Goal: Information Seeking & Learning: Learn about a topic

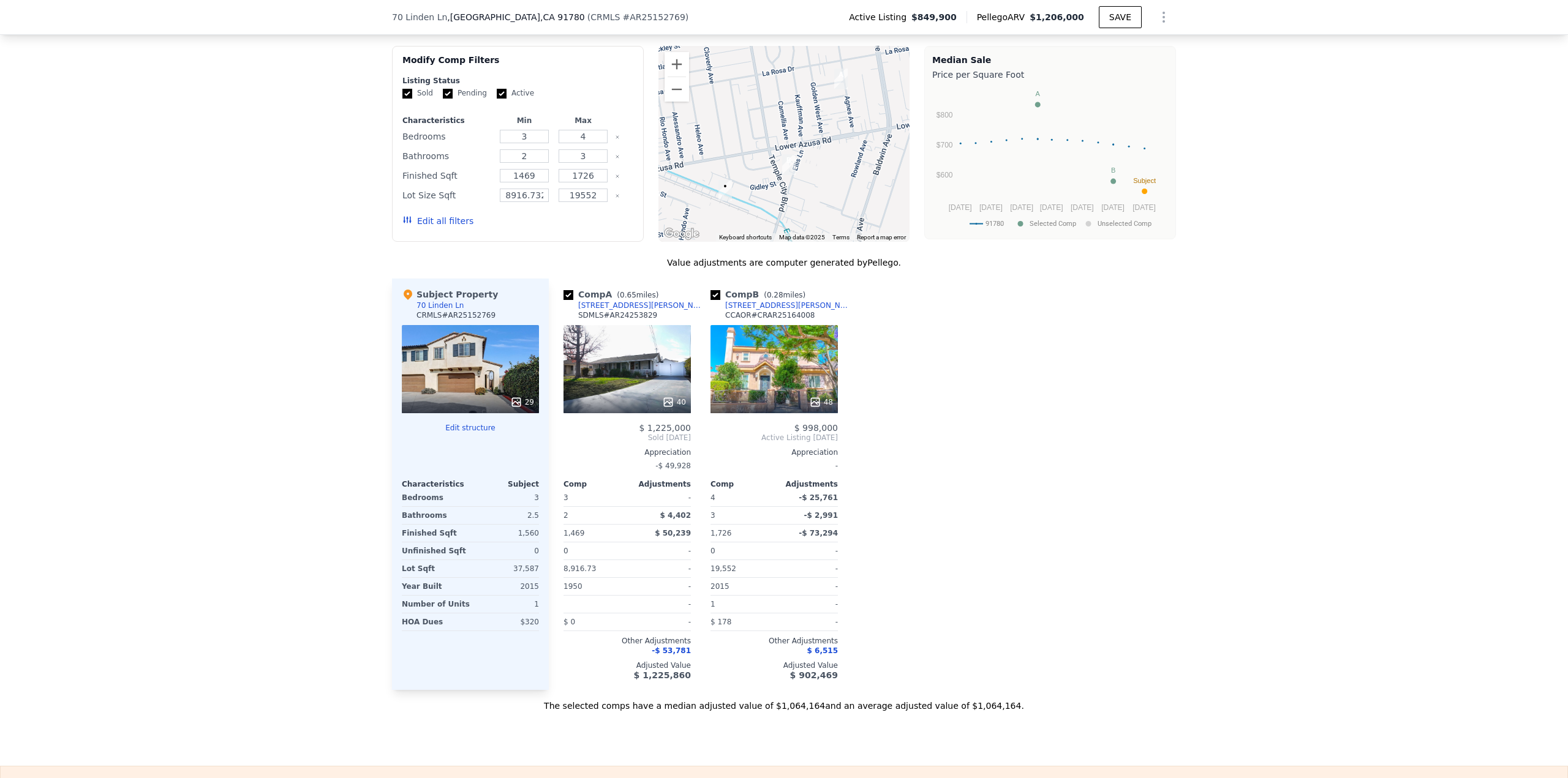
scroll to position [975, 0]
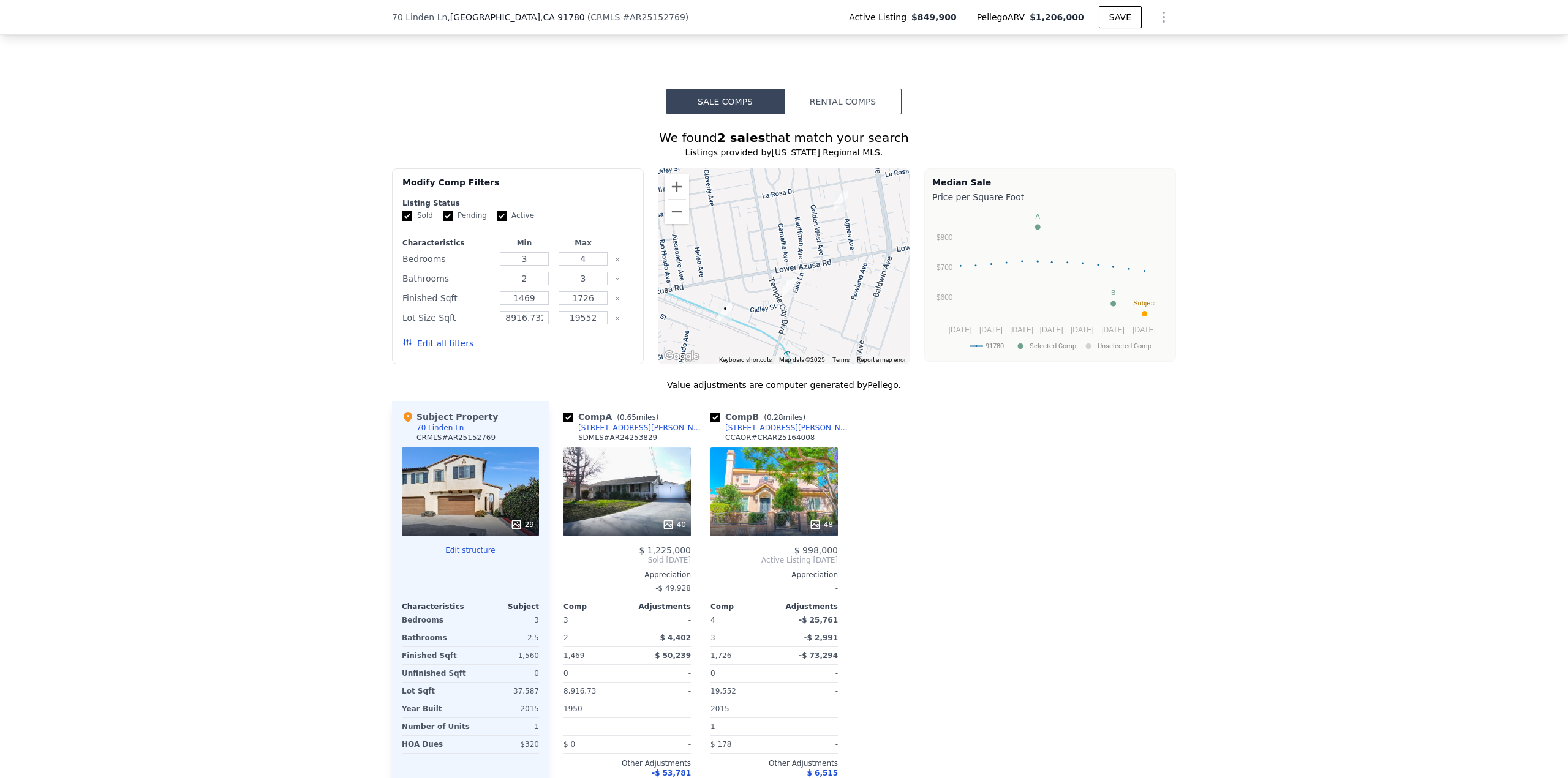
click at [796, 467] on div "48" at bounding box center [774, 491] width 127 height 89
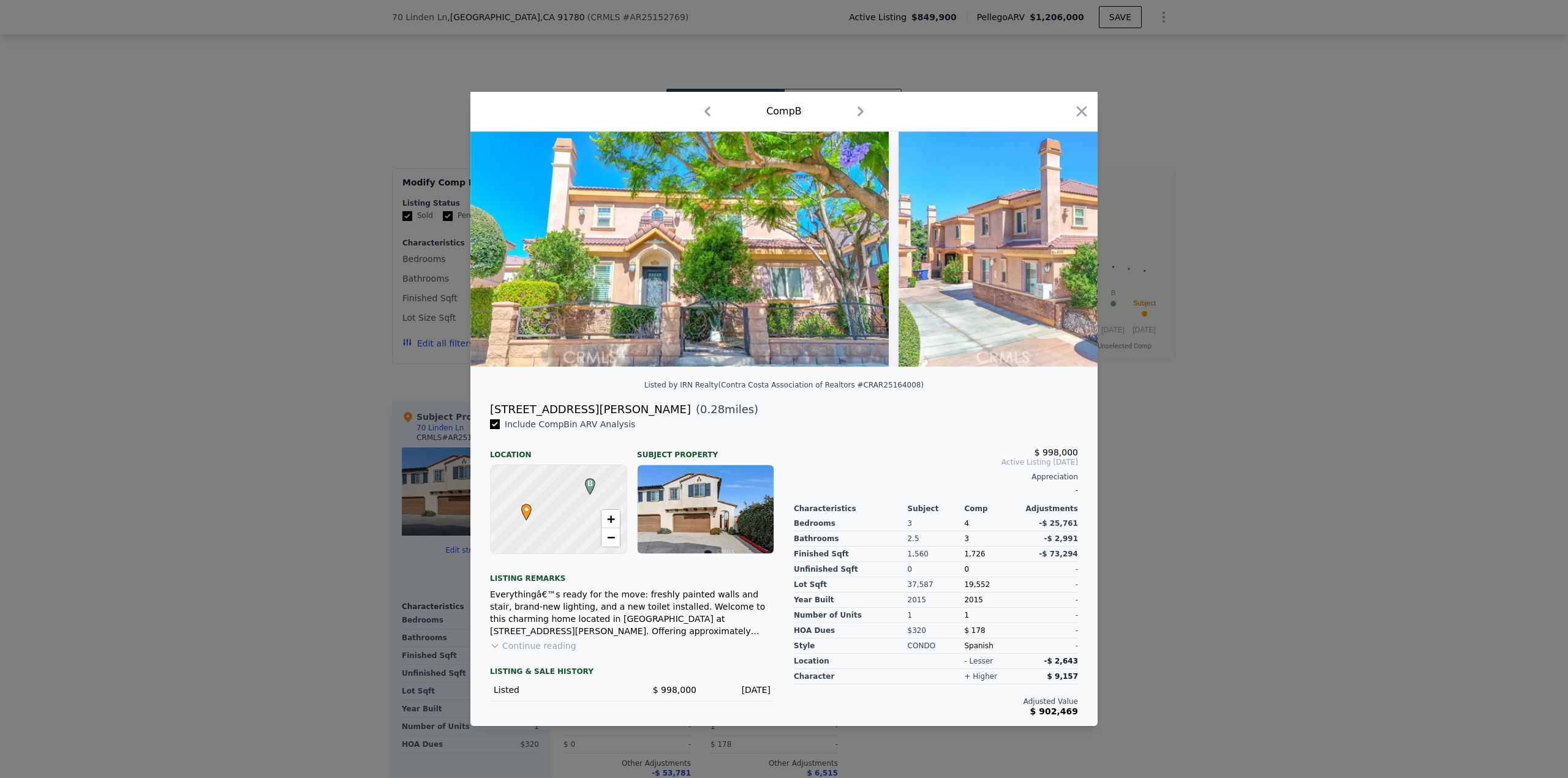
click at [1154, 365] on div at bounding box center [784, 389] width 1568 height 778
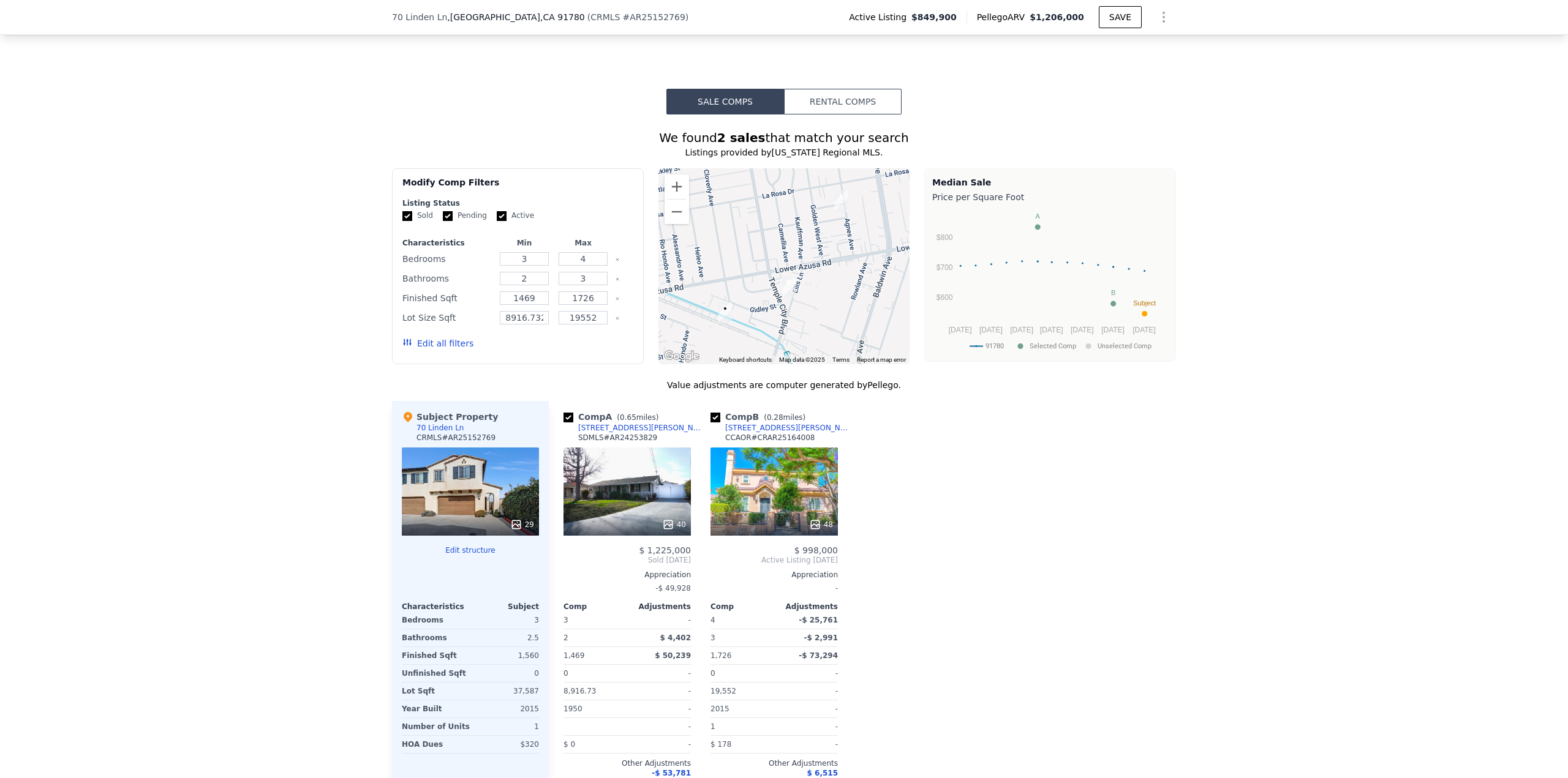
click at [749, 433] on div "[STREET_ADDRESS][PERSON_NAME]" at bounding box center [788, 428] width 127 height 10
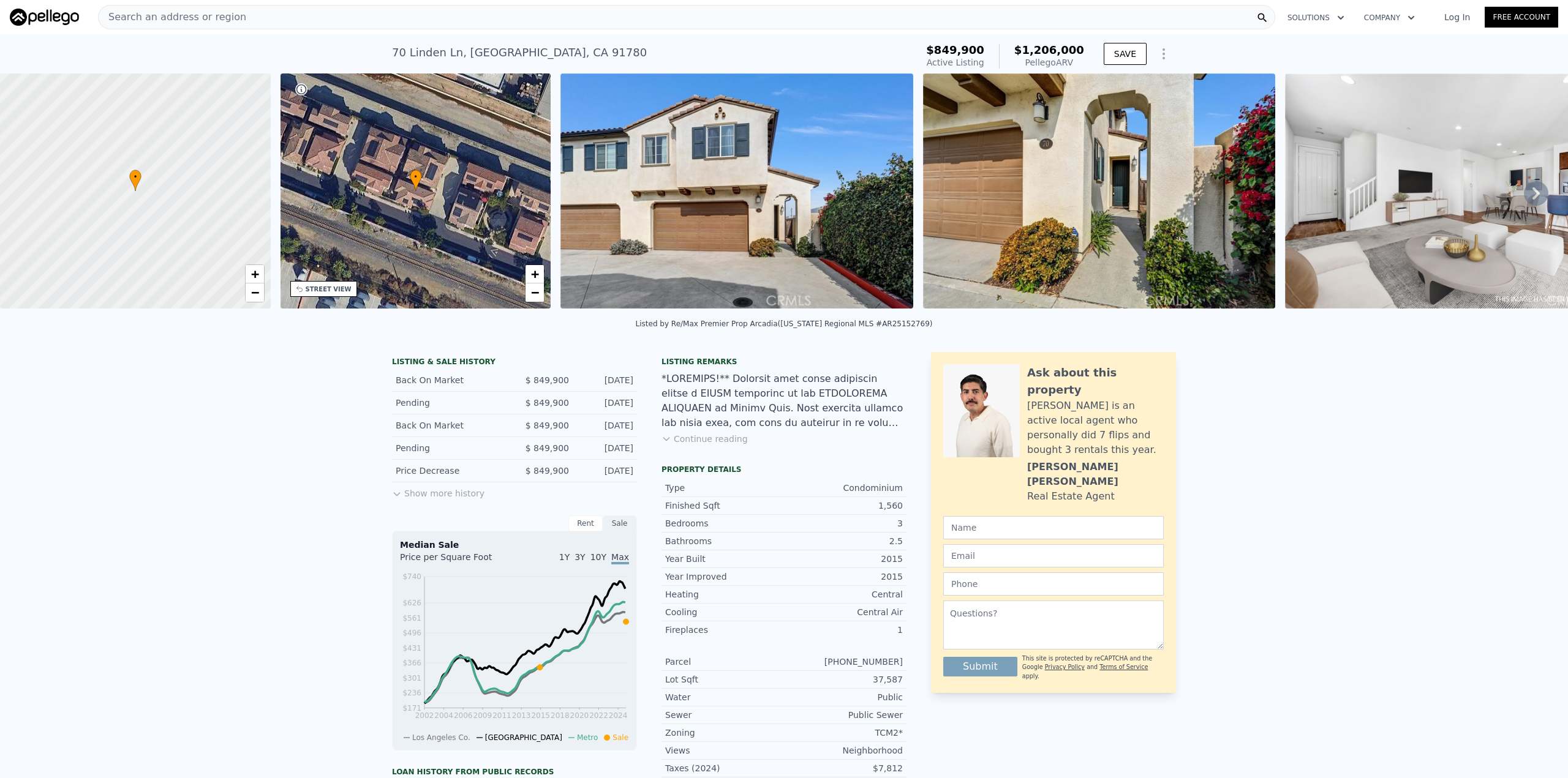
click at [377, 12] on div "Search an address or region" at bounding box center [686, 17] width 1177 height 24
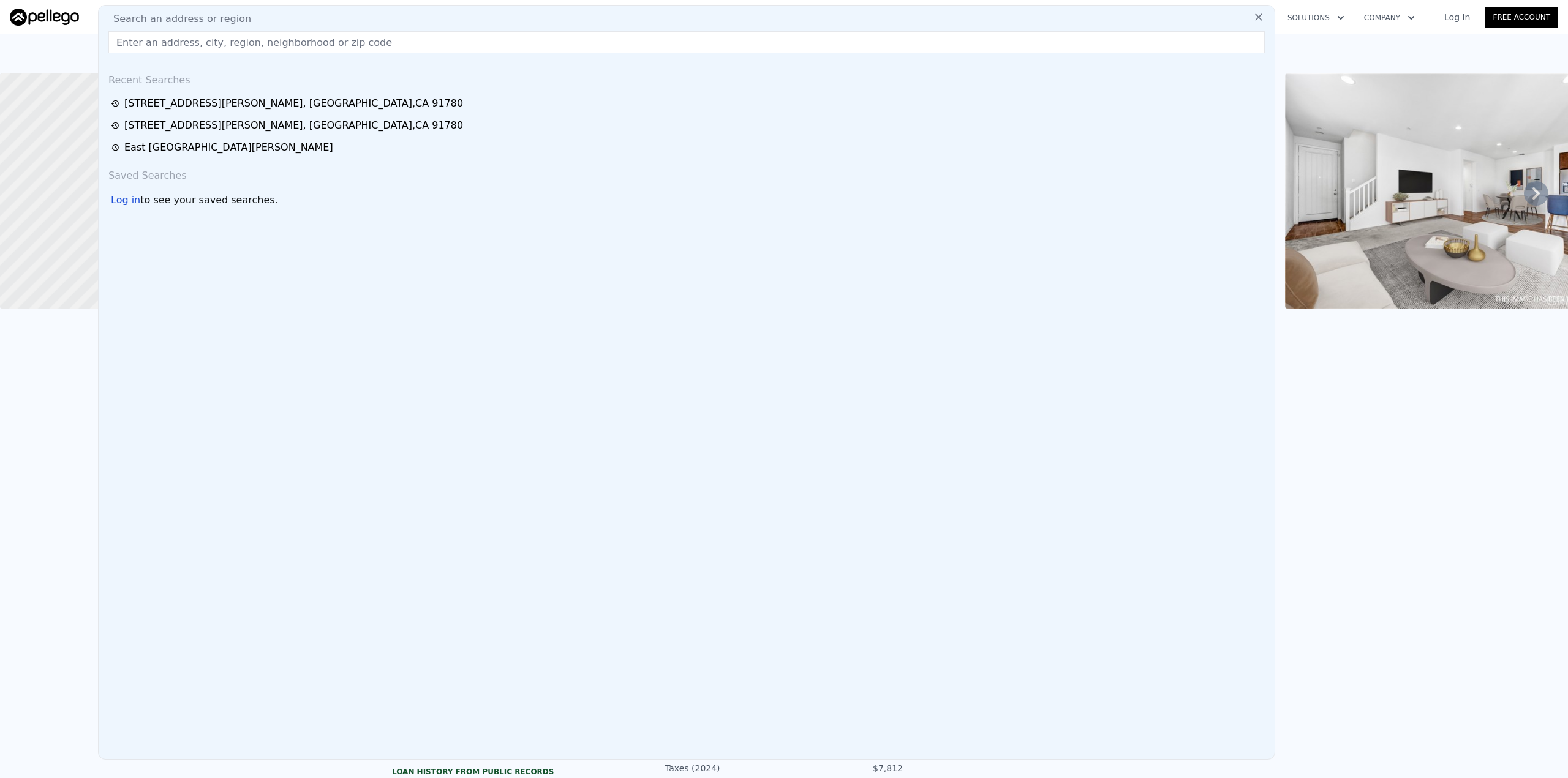
click at [35, 416] on div "LISTING & SALE HISTORY Back On Market $ 849,900 Sep 15, 2025 Pending $ 849,900 …" at bounding box center [784, 678] width 1568 height 673
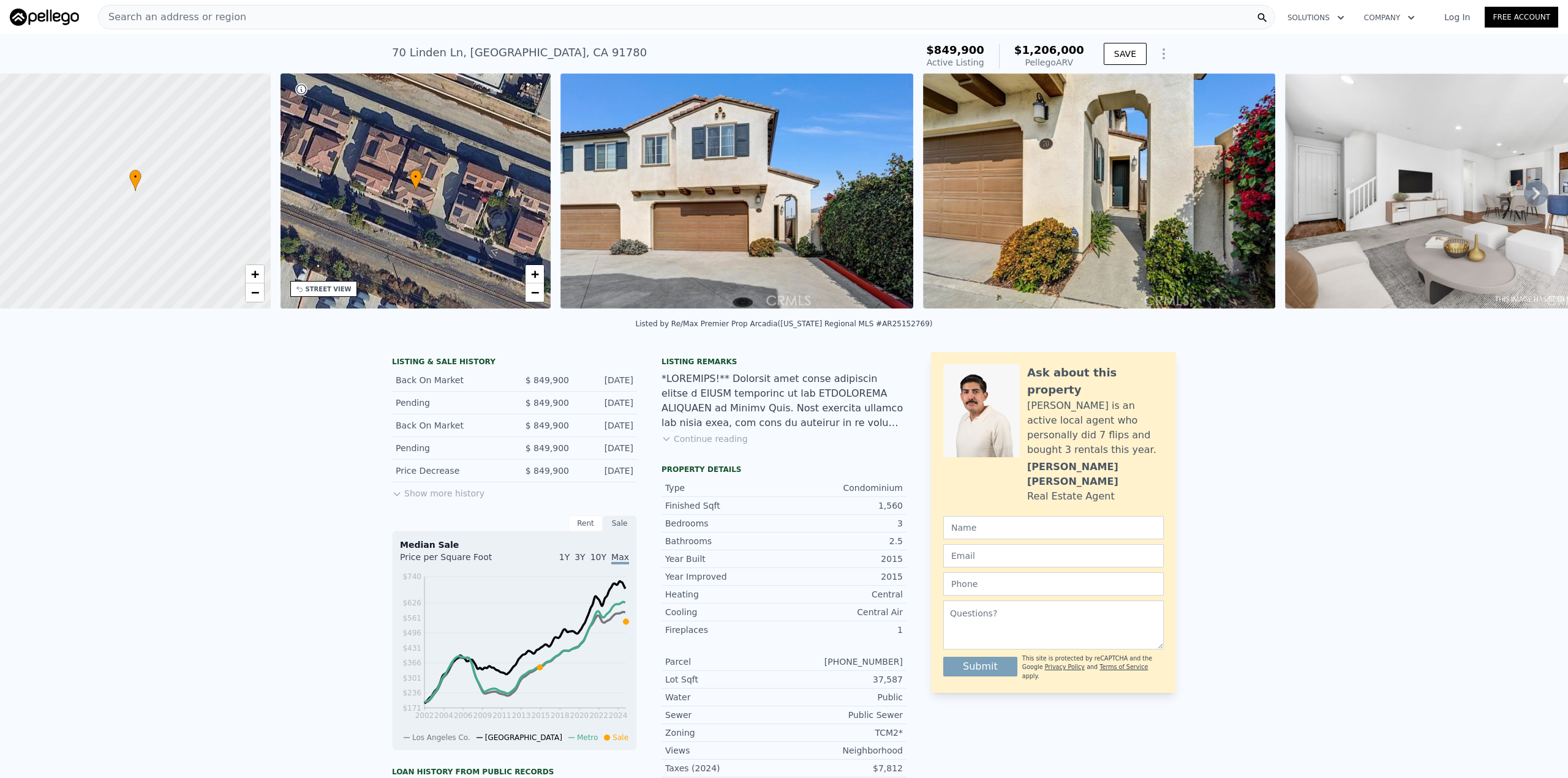
click at [1319, 481] on div "LISTING & SALE HISTORY Back On Market $ 849,900 Sep 15, 2025 Pending $ 849,900 …" at bounding box center [784, 678] width 1568 height 673
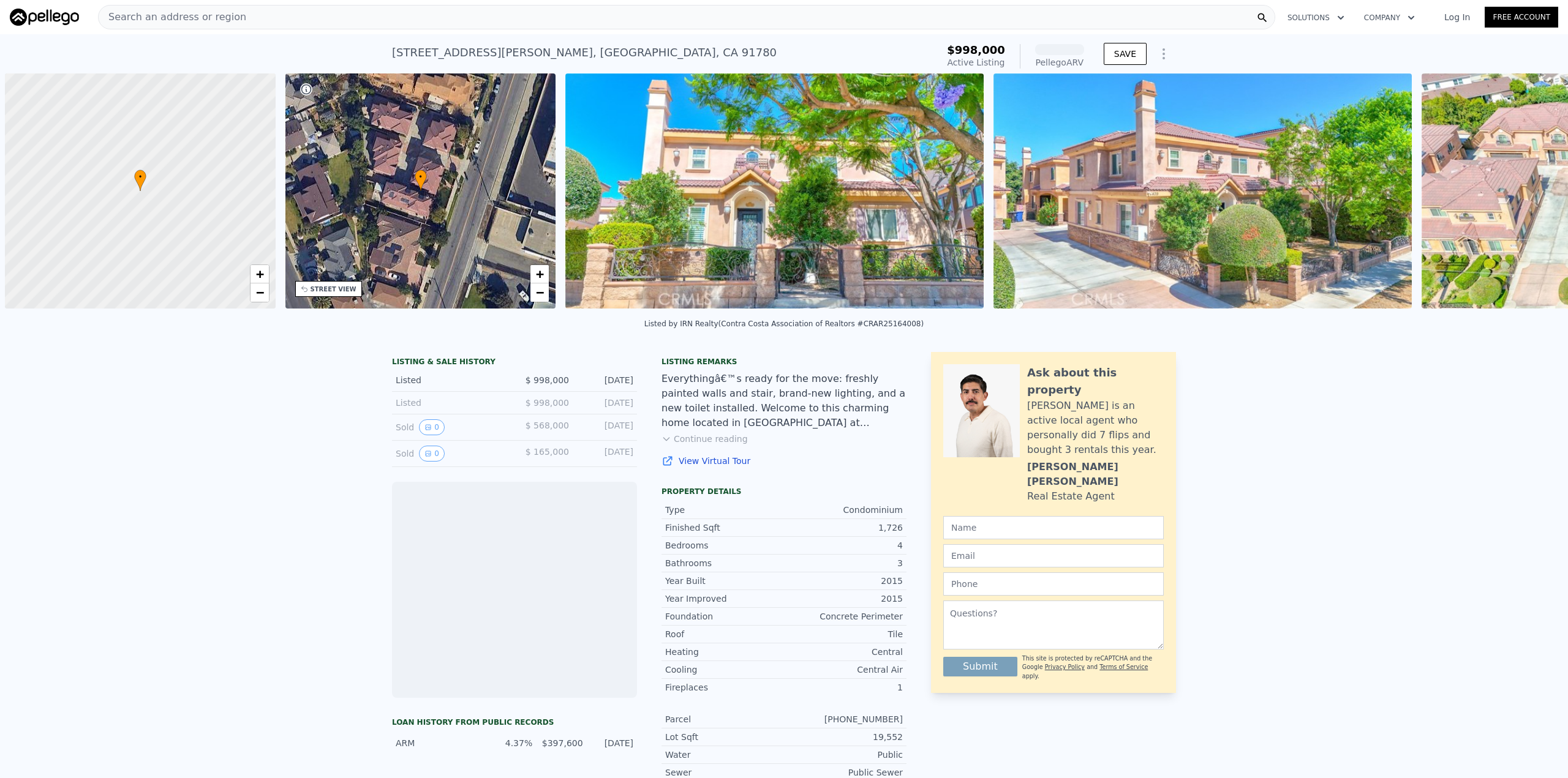
scroll to position [0, 5]
